Goal: Navigation & Orientation: Find specific page/section

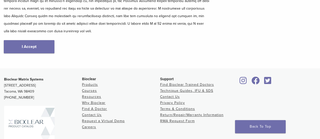
scroll to position [127, 0]
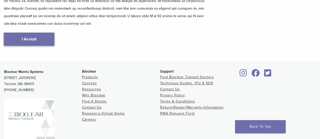
click at [31, 43] on link "I Accept" at bounding box center [29, 39] width 51 height 13
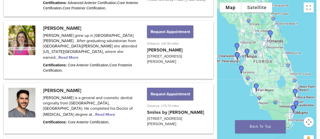
scroll to position [709, 0]
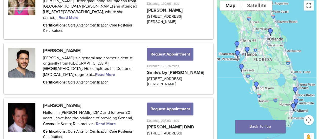
click at [271, 26] on img "Dr. Mary Isaacs" at bounding box center [270, 32] width 12 height 12
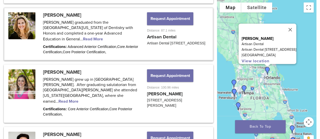
scroll to position [622, 0]
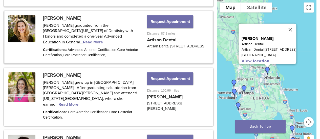
click at [74, 30] on link at bounding box center [109, 37] width 208 height 52
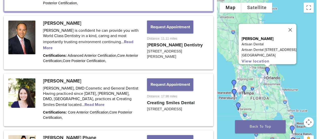
scroll to position [267, 0]
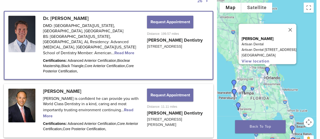
click at [95, 49] on link at bounding box center [109, 46] width 208 height 68
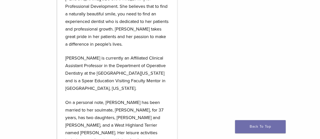
scroll to position [683, 0]
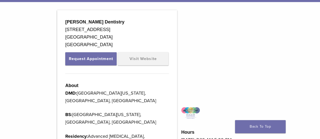
scroll to position [152, 0]
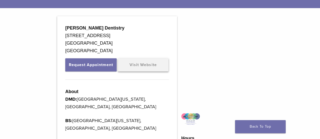
click at [156, 67] on link "Visit Website" at bounding box center [143, 64] width 51 height 13
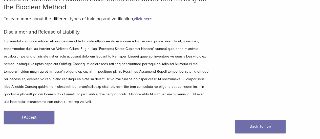
scroll to position [101, 0]
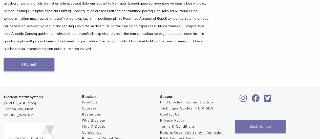
click at [34, 65] on link "I Accept" at bounding box center [29, 64] width 51 height 13
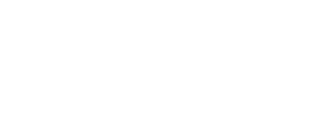
scroll to position [51, 0]
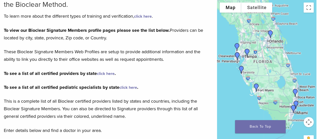
click at [235, 45] on img "Dr. Seema Amin" at bounding box center [237, 47] width 12 height 12
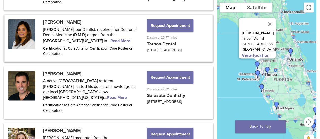
scroll to position [512, 0]
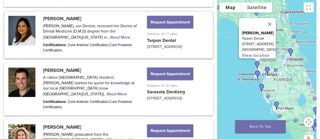
click at [258, 74] on img "Dr. Phong Phane" at bounding box center [258, 75] width 12 height 12
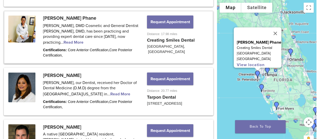
scroll to position [455, 0]
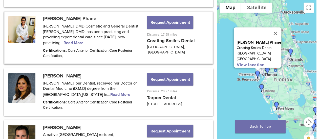
click at [268, 72] on img "Dr. Larry Saylor" at bounding box center [267, 71] width 12 height 12
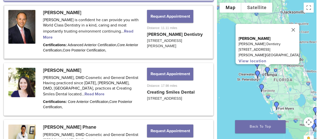
scroll to position [346, 0]
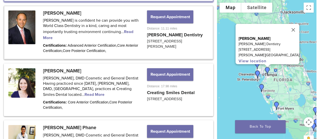
click at [260, 88] on img "Dr. Hank Michael" at bounding box center [262, 88] width 12 height 12
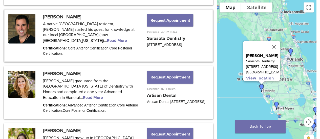
scroll to position [567, 0]
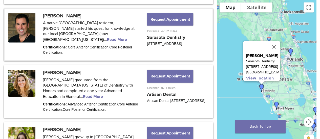
click at [121, 26] on link at bounding box center [109, 35] width 208 height 52
click at [121, 24] on link at bounding box center [109, 35] width 208 height 52
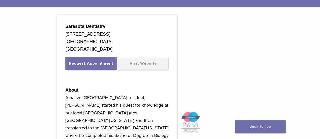
scroll to position [127, 0]
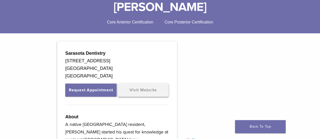
click at [140, 90] on link "Visit Website" at bounding box center [143, 90] width 51 height 13
